Goal: Information Seeking & Learning: Learn about a topic

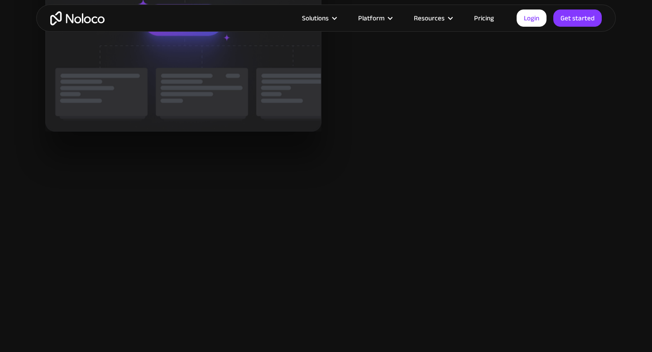
scroll to position [1350, 0]
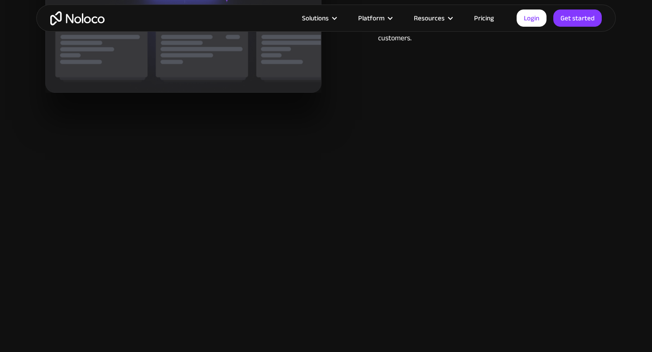
click at [483, 17] on link "Pricing" at bounding box center [484, 18] width 43 height 12
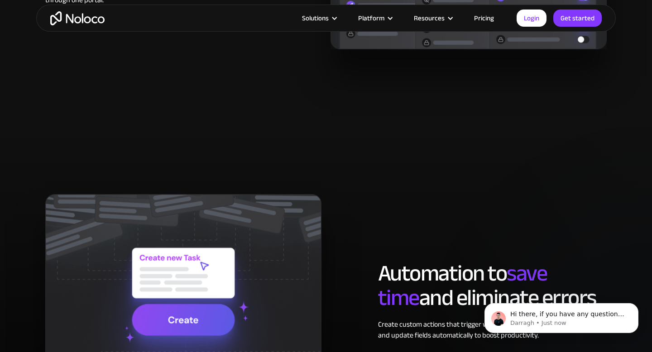
scroll to position [1869, 0]
